Goal: Task Accomplishment & Management: Complete application form

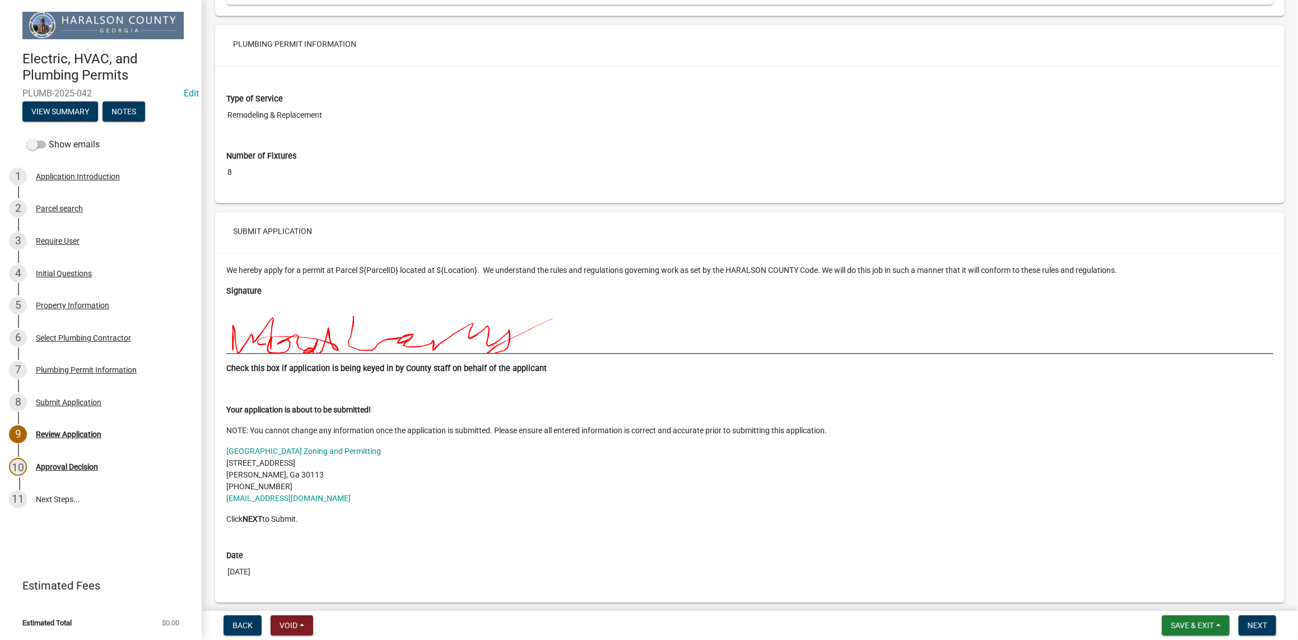
scroll to position [2082, 0]
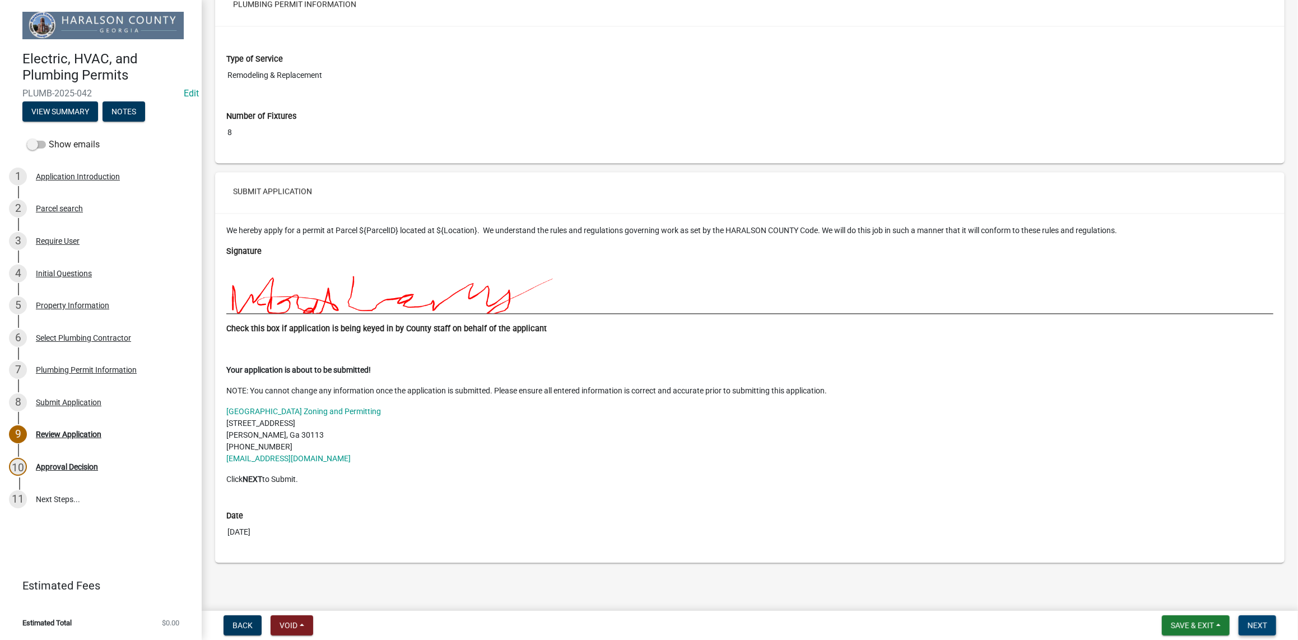
click at [1256, 628] on span "Next" at bounding box center [1258, 625] width 20 height 9
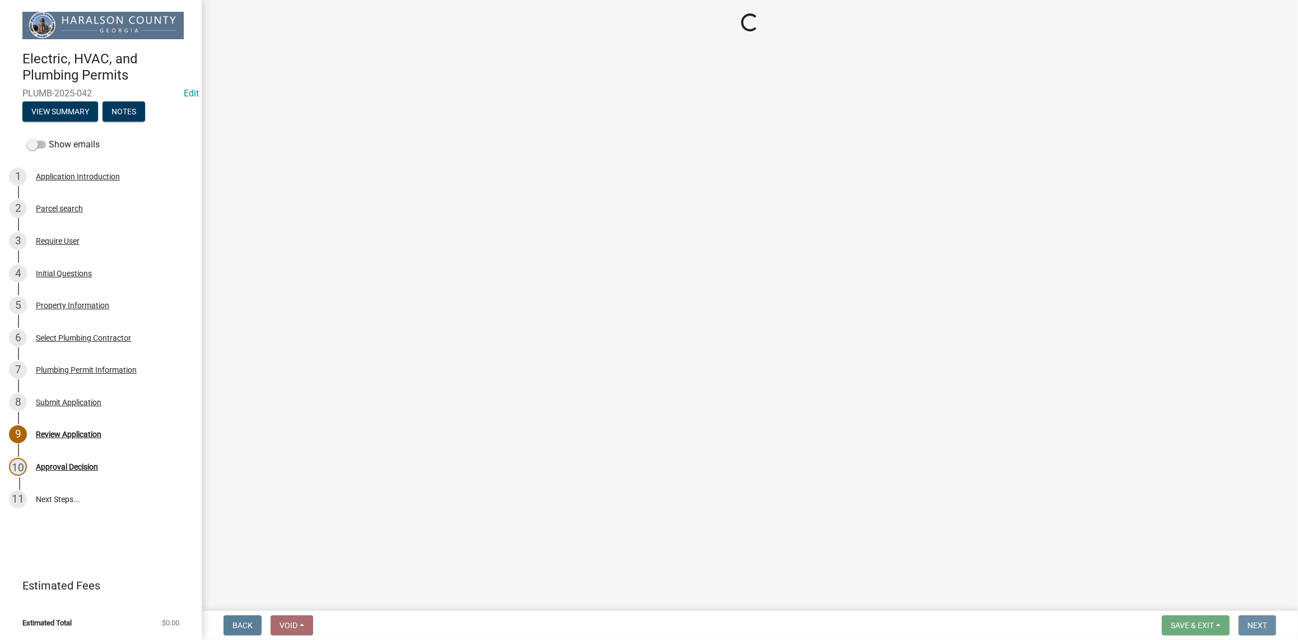
scroll to position [0, 0]
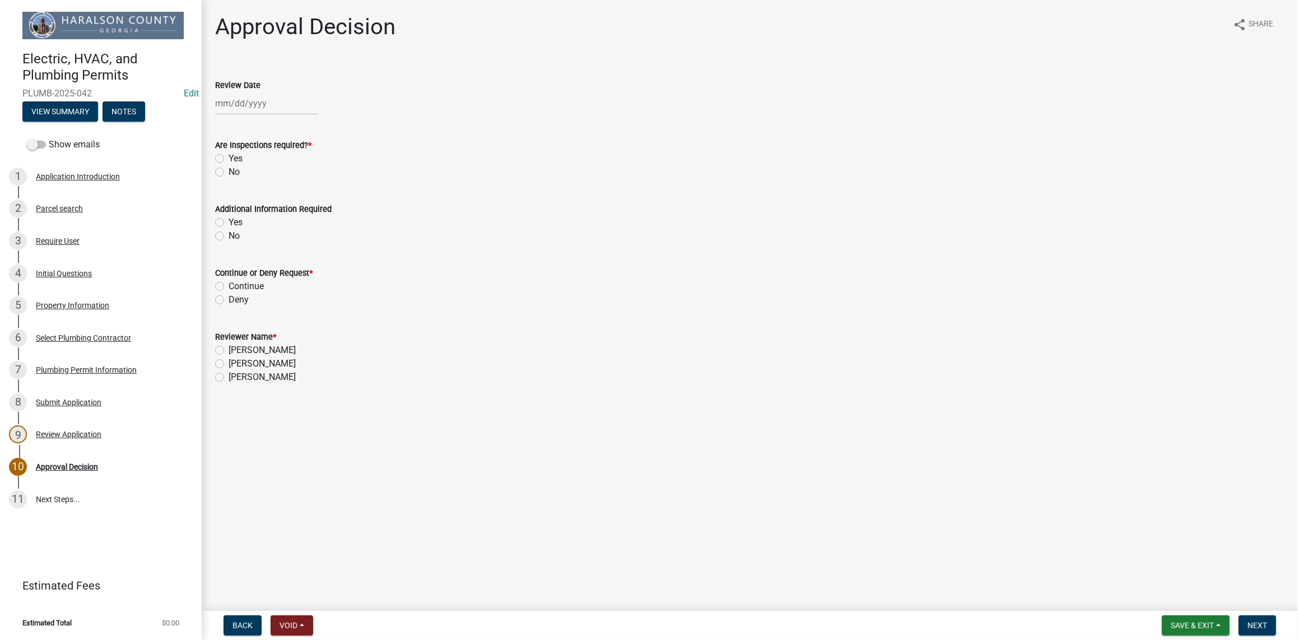
click at [230, 101] on div at bounding box center [266, 103] width 103 height 23
select select "9"
select select "2025"
click at [225, 213] on div "22" at bounding box center [226, 217] width 18 height 18
type input "[DATE]"
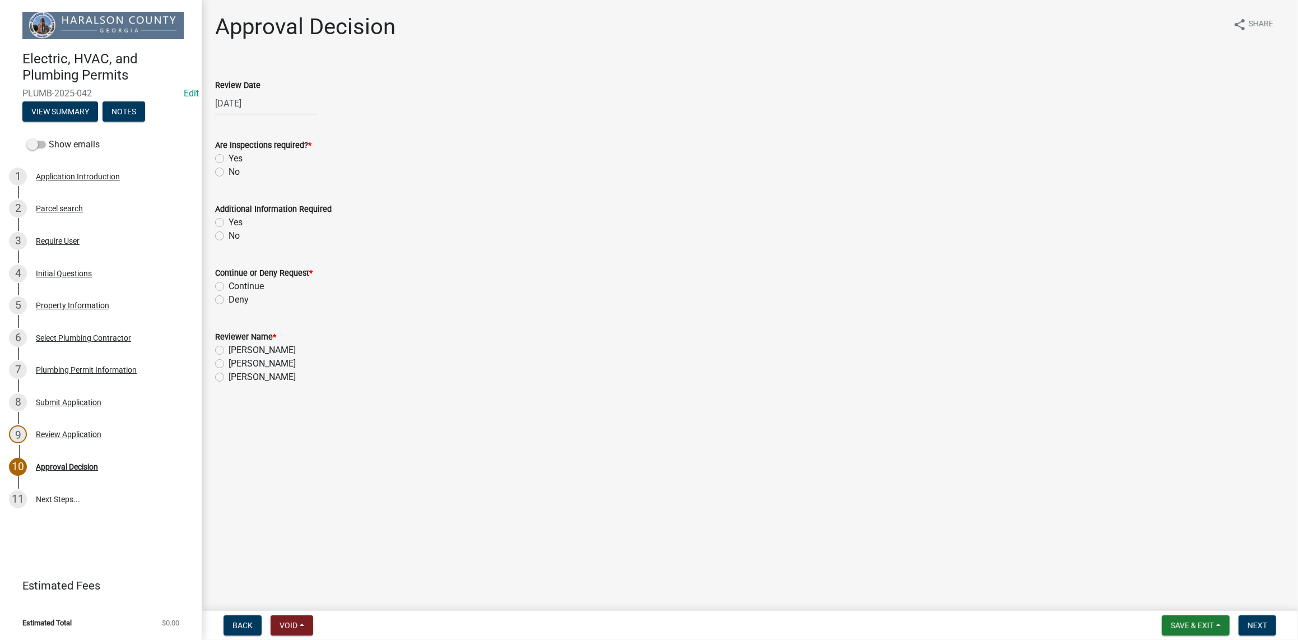
click at [229, 157] on label "Yes" at bounding box center [236, 158] width 14 height 13
click at [229, 157] on input "Yes" at bounding box center [232, 155] width 7 height 7
radio input "true"
click at [212, 236] on div "Additional Information Required Yes No" at bounding box center [750, 216] width 1086 height 54
click at [229, 234] on label "No" at bounding box center [234, 235] width 11 height 13
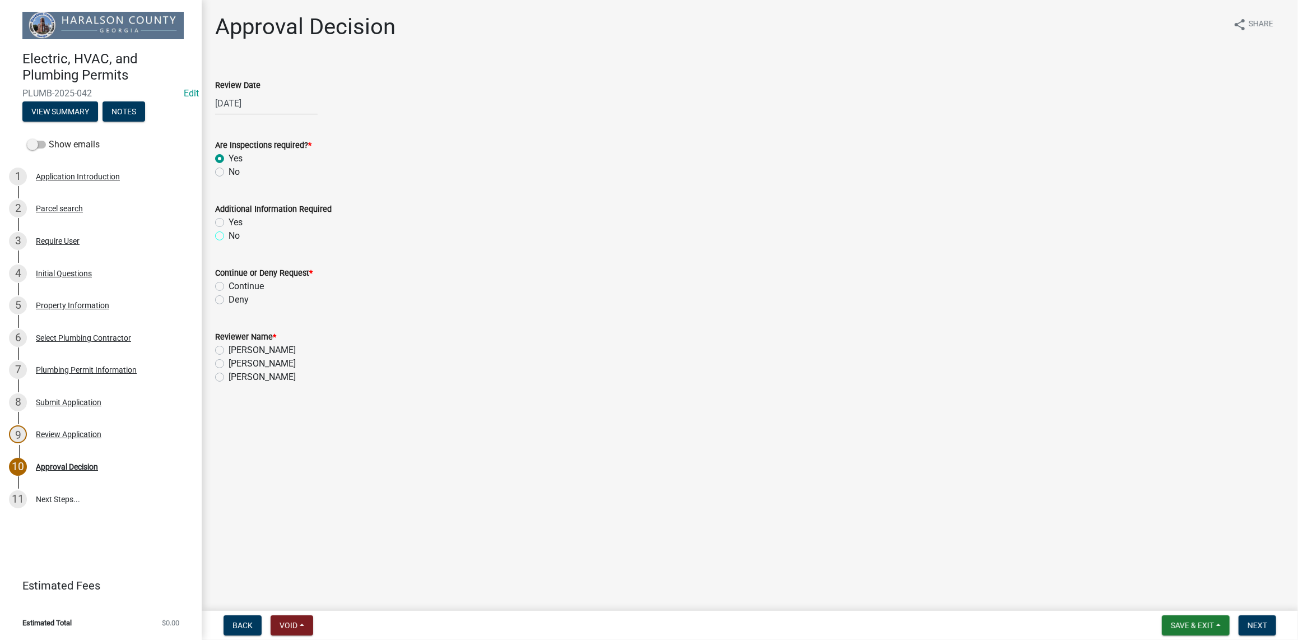
click at [229, 234] on input "No" at bounding box center [232, 232] width 7 height 7
radio input "true"
click at [229, 283] on label "Continue" at bounding box center [246, 286] width 35 height 13
click at [229, 283] on input "Continue" at bounding box center [232, 283] width 7 height 7
radio input "true"
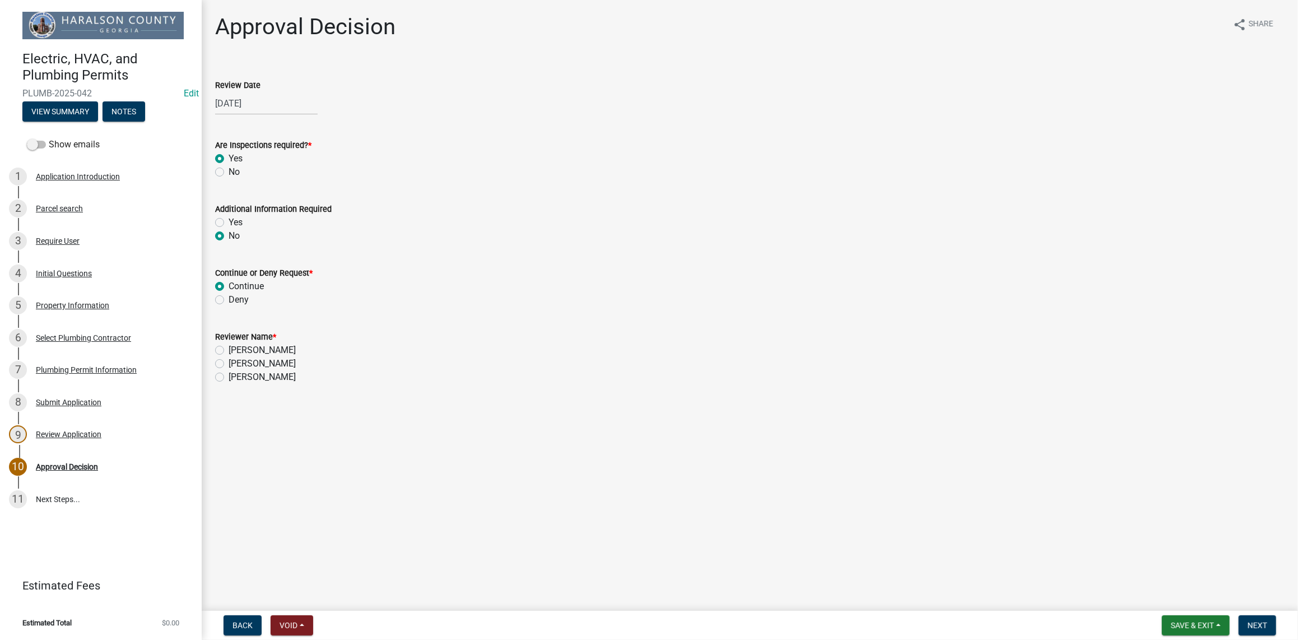
click at [229, 361] on label "[PERSON_NAME]" at bounding box center [262, 363] width 67 height 13
click at [229, 361] on input "[PERSON_NAME]" at bounding box center [232, 360] width 7 height 7
radio input "true"
click at [1254, 628] on span "Next" at bounding box center [1258, 625] width 20 height 9
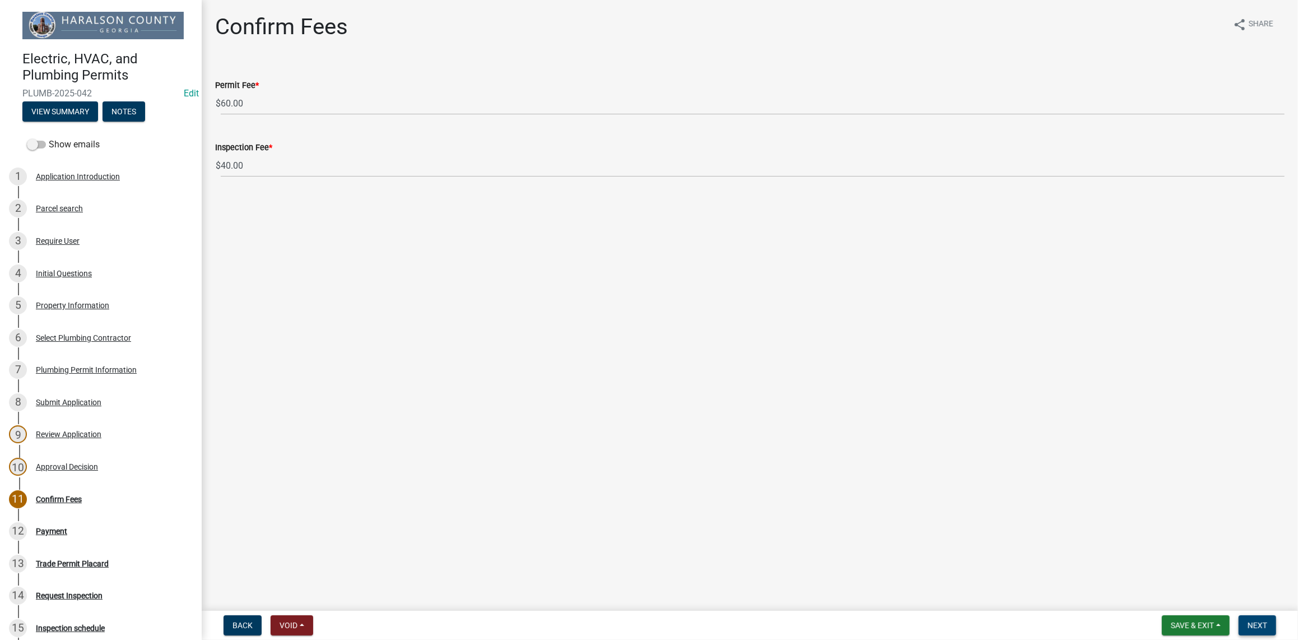
click at [1263, 621] on span "Next" at bounding box center [1258, 625] width 20 height 9
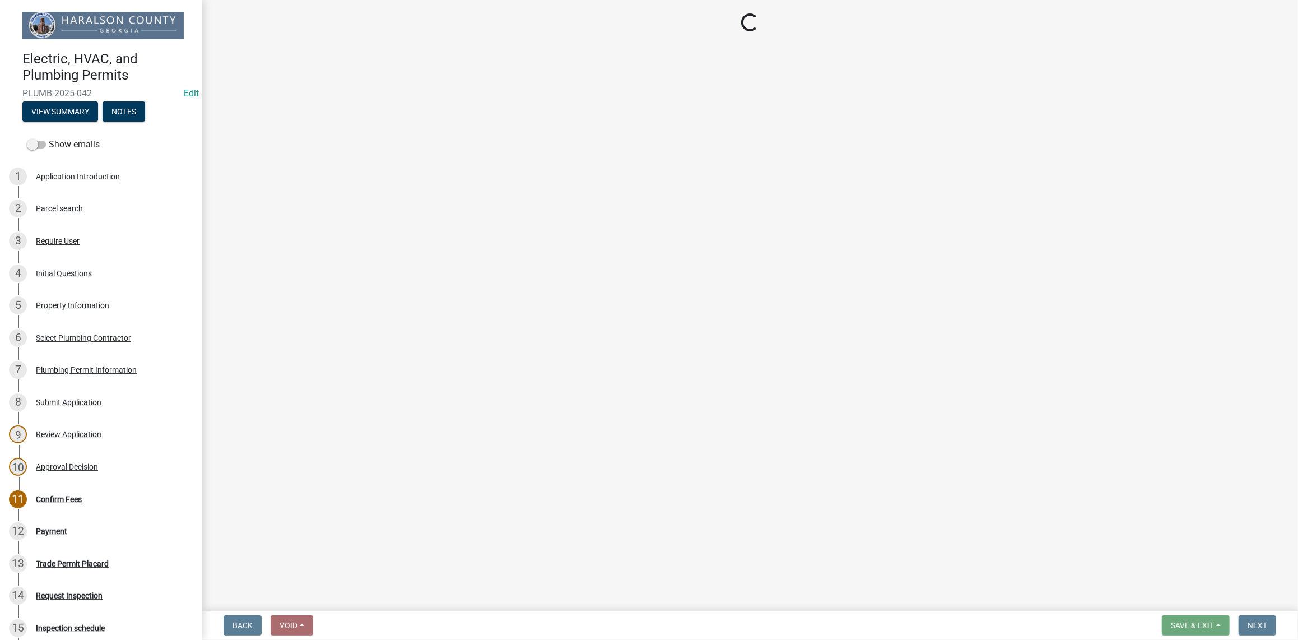
select select "3: 3"
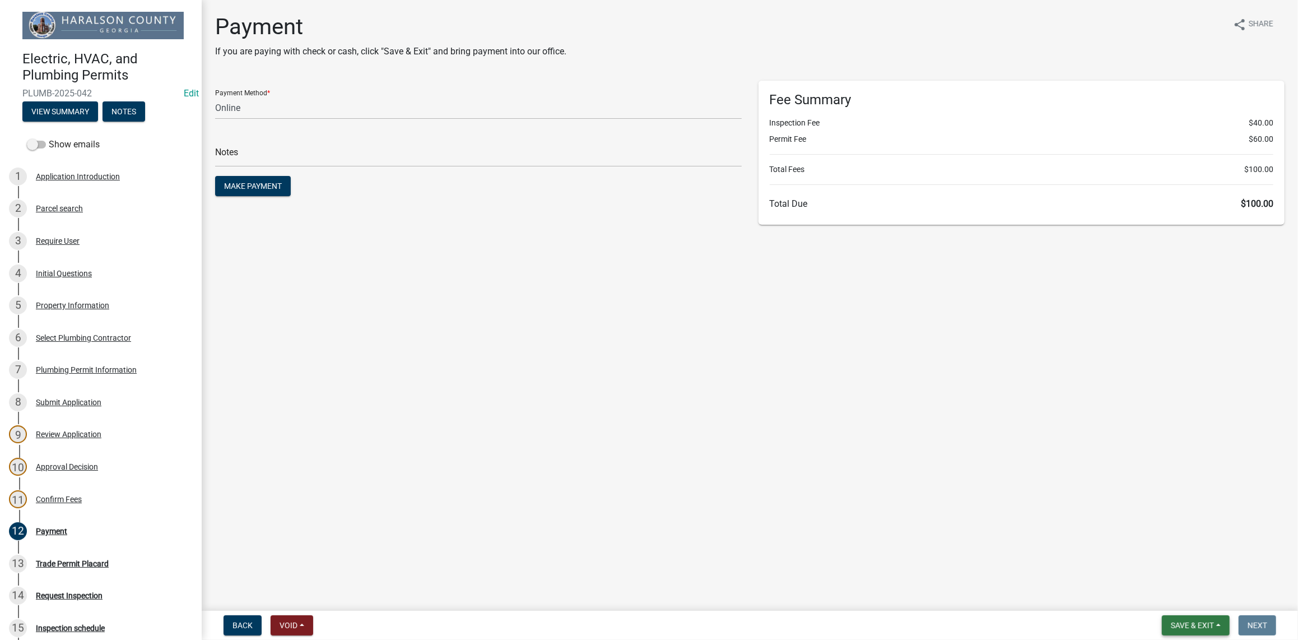
click at [1179, 633] on button "Save & Exit" at bounding box center [1196, 625] width 68 height 20
click at [1173, 591] on button "Save & Exit" at bounding box center [1185, 596] width 90 height 27
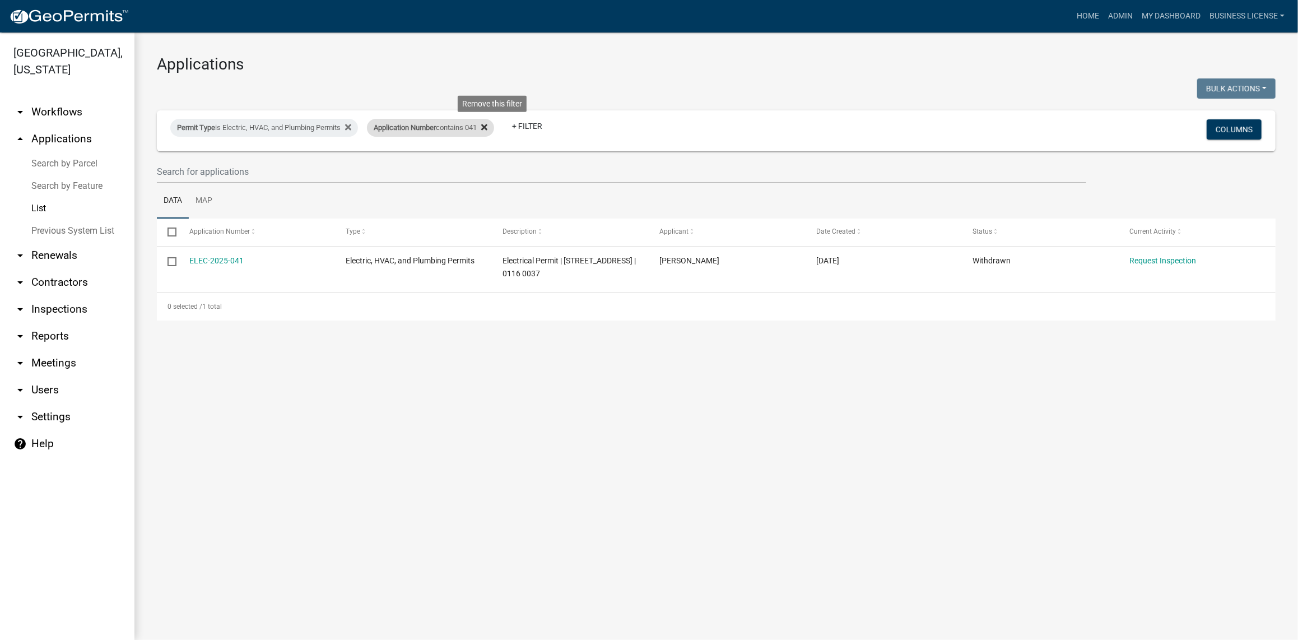
click at [487, 131] on icon at bounding box center [484, 127] width 6 height 9
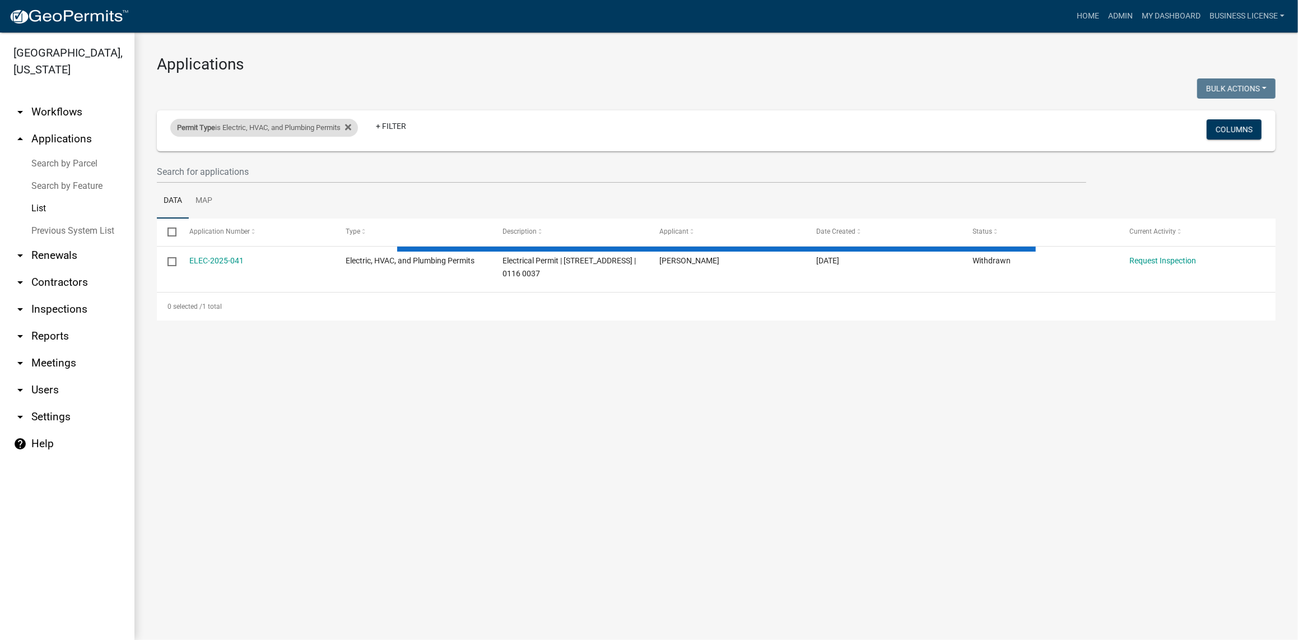
select select "3: 100"
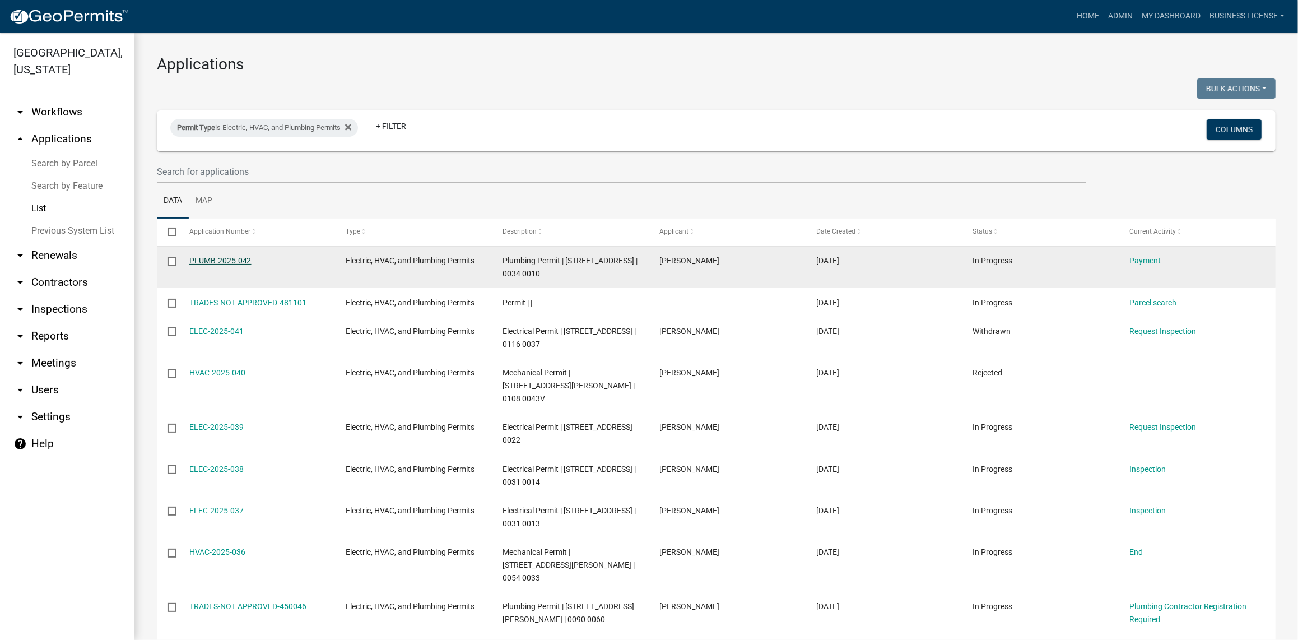
click at [226, 260] on link "PLUMB-2025-042" at bounding box center [220, 260] width 62 height 9
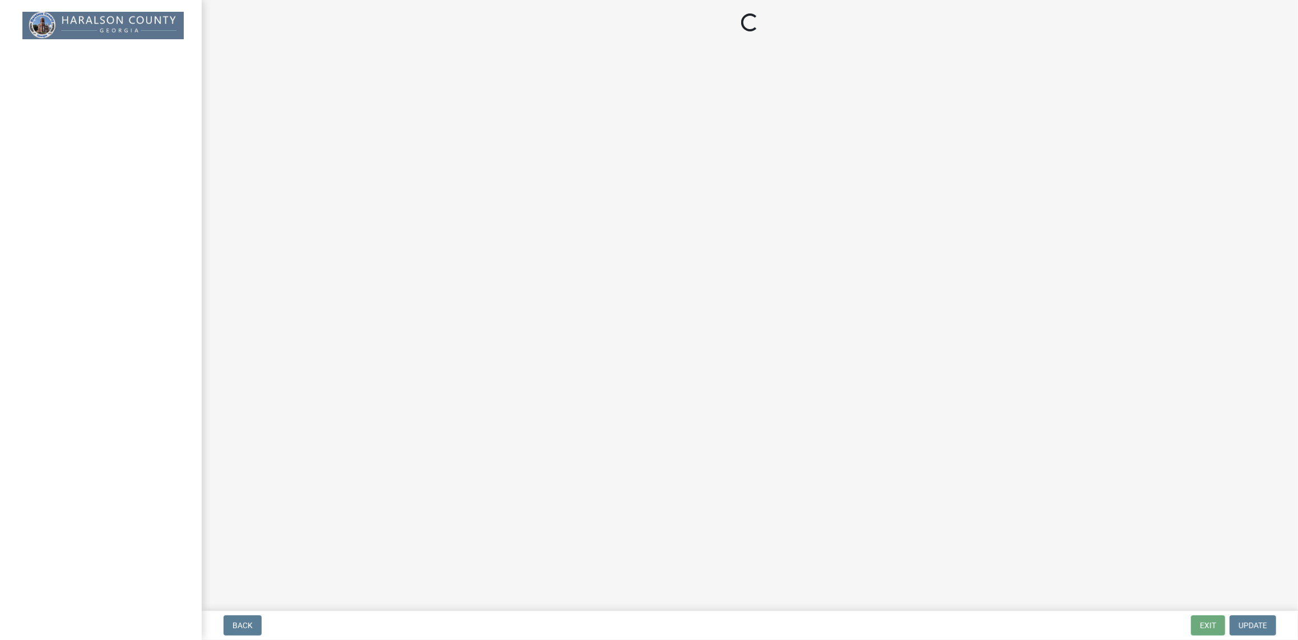
select select "3: 3"
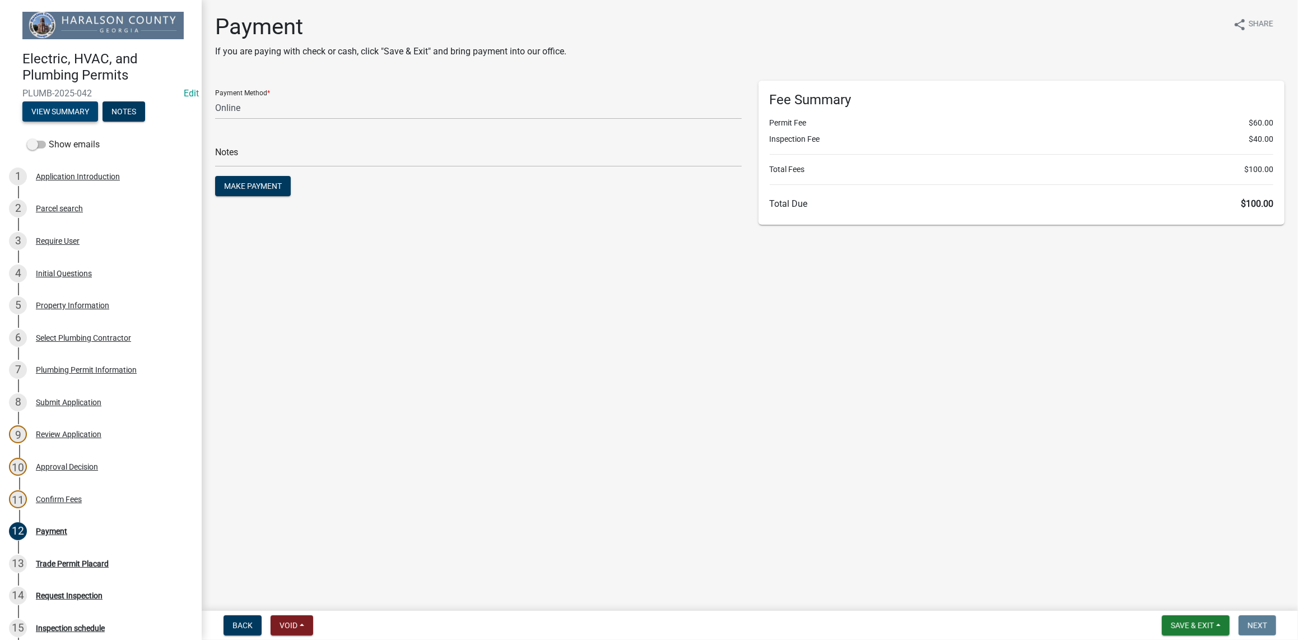
click at [61, 109] on button "View Summary" at bounding box center [60, 111] width 76 height 20
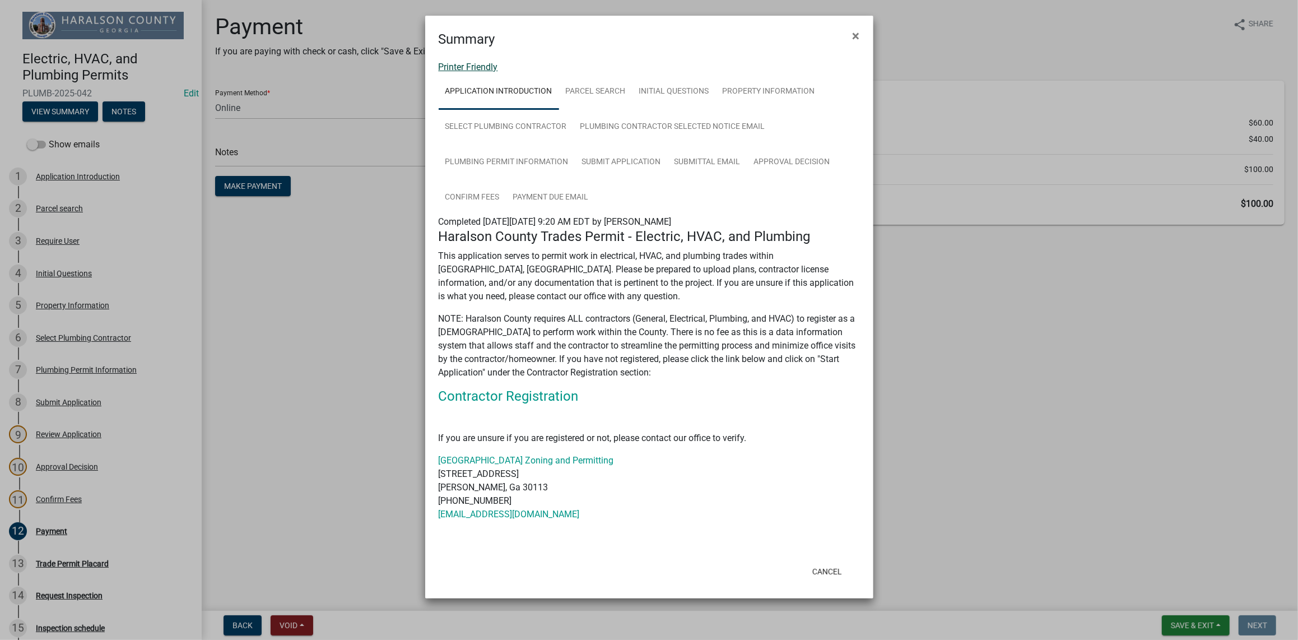
click at [471, 64] on link "Printer Friendly" at bounding box center [468, 67] width 59 height 11
click at [830, 573] on button "Cancel" at bounding box center [827, 571] width 48 height 20
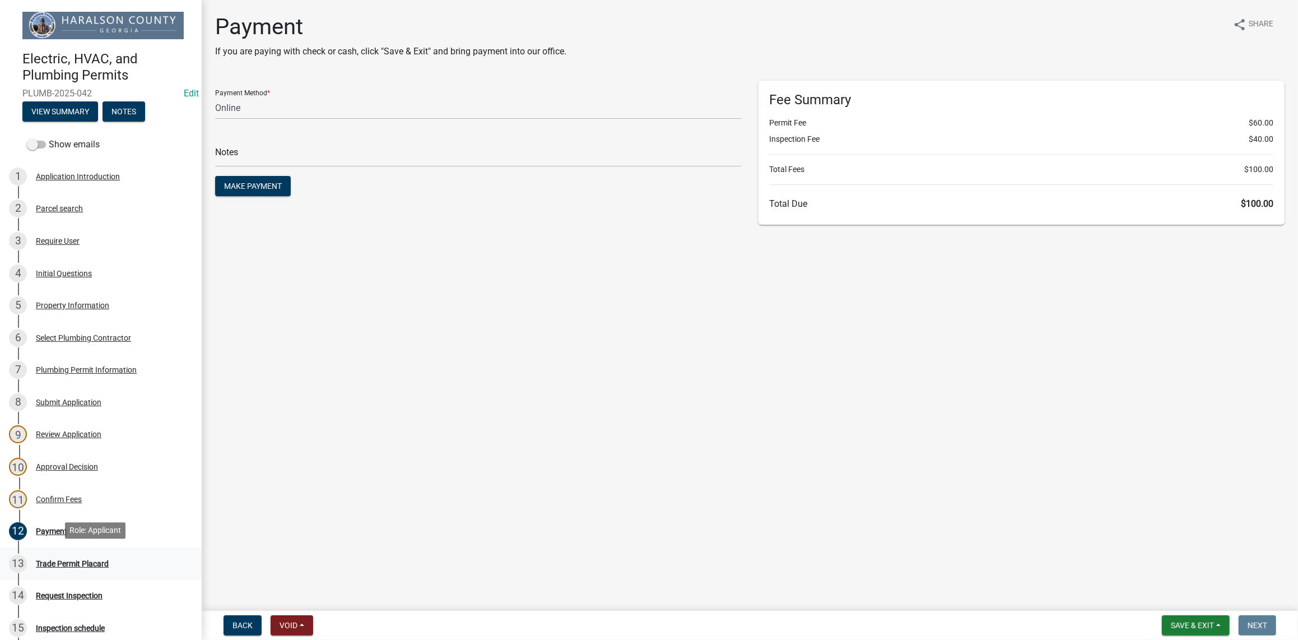
click at [70, 564] on div "Trade Permit Placard" at bounding box center [72, 564] width 73 height 8
click at [1177, 629] on span "Save & Exit" at bounding box center [1192, 625] width 43 height 9
click at [1179, 596] on button "Save & Exit" at bounding box center [1185, 596] width 90 height 27
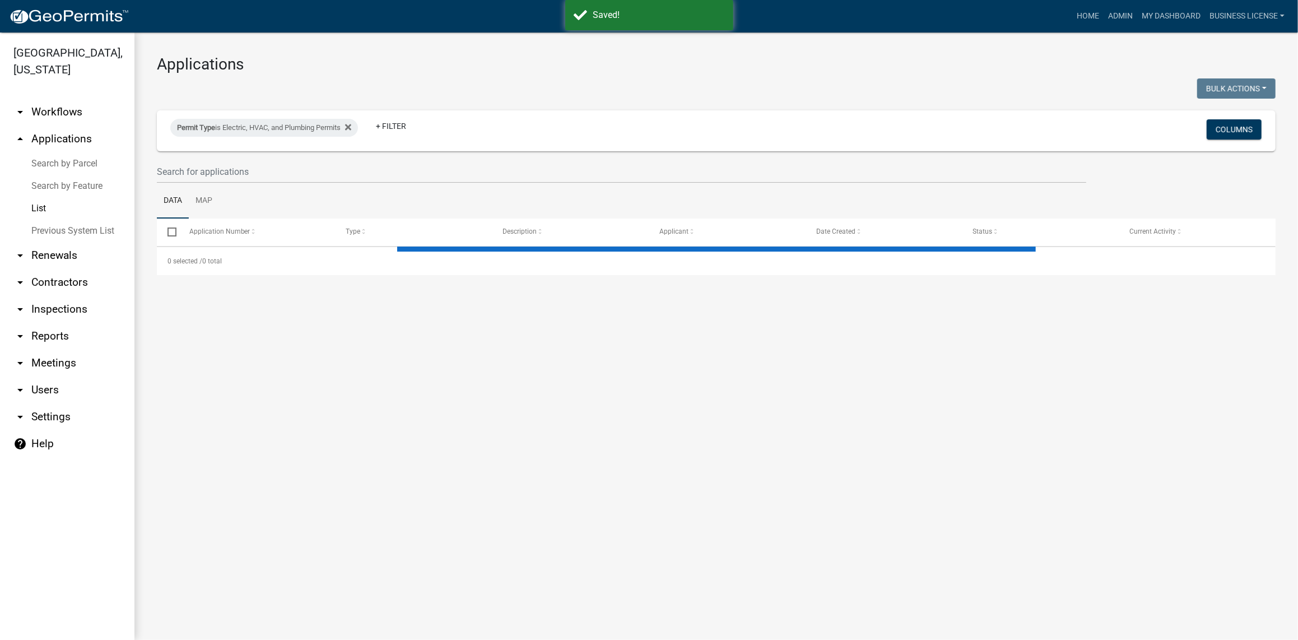
select select "3: 100"
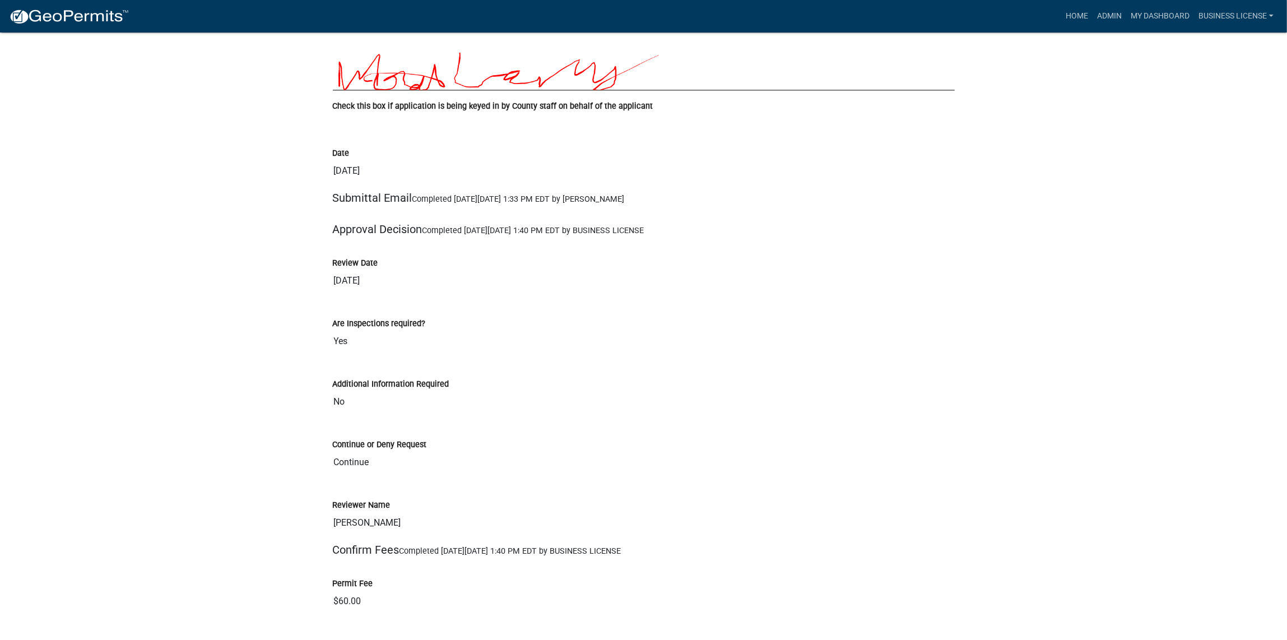
scroll to position [2506, 0]
